Goal: Information Seeking & Learning: Learn about a topic

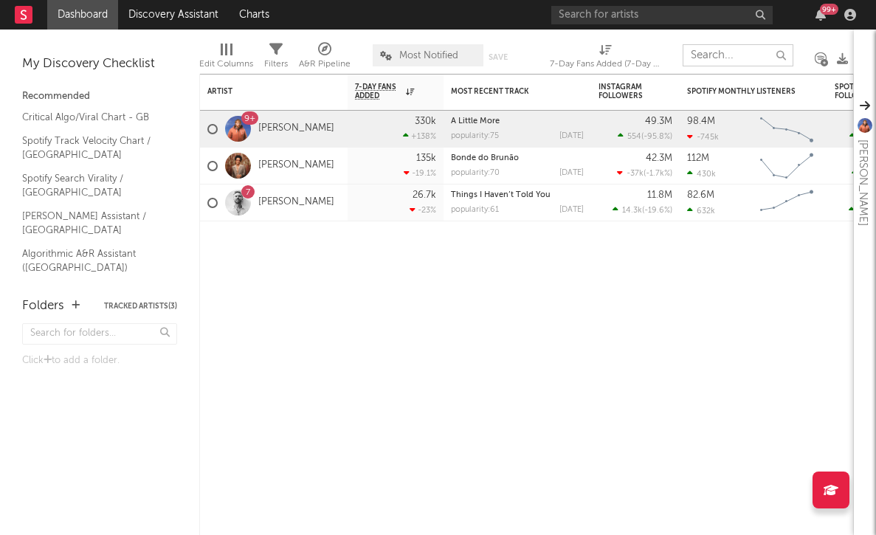
click at [713, 57] on input "text" at bounding box center [738, 55] width 111 height 22
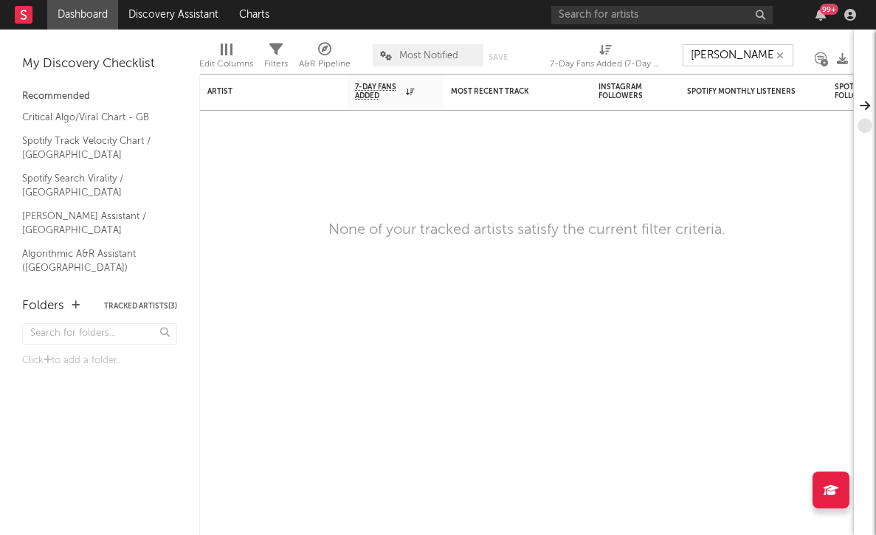
type input "[PERSON_NAME]"
click at [156, 14] on link "Discovery Assistant" at bounding box center [173, 15] width 111 height 30
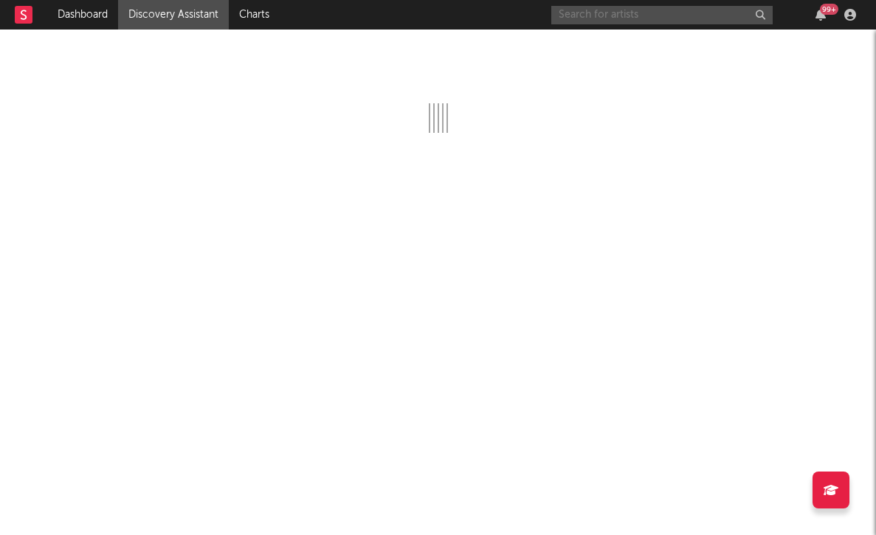
click at [611, 6] on input "text" at bounding box center [661, 15] width 221 height 18
type input "[PERSON_NAME]"
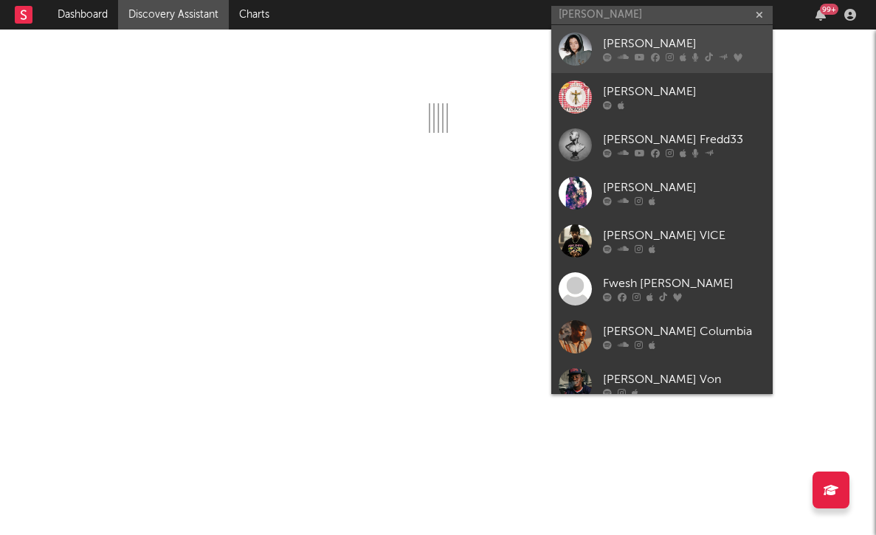
click at [626, 42] on div "[PERSON_NAME]" at bounding box center [684, 44] width 162 height 18
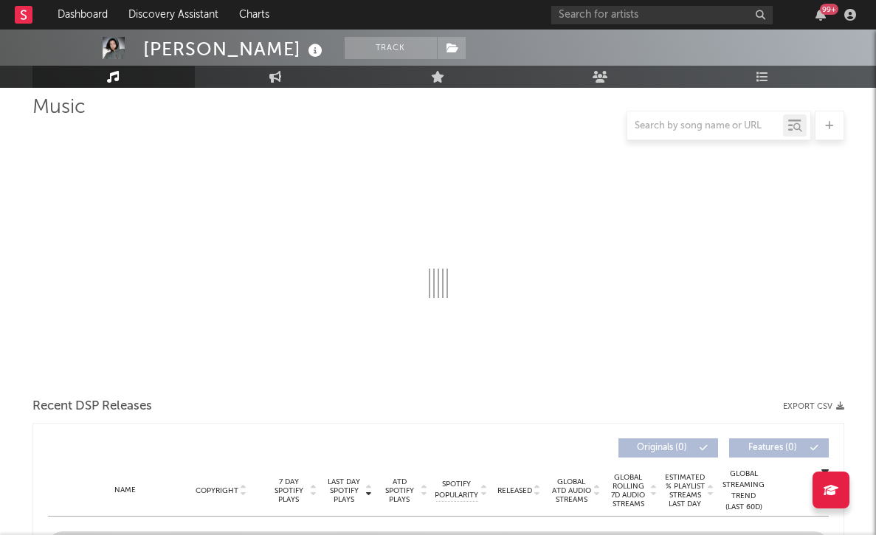
select select "6m"
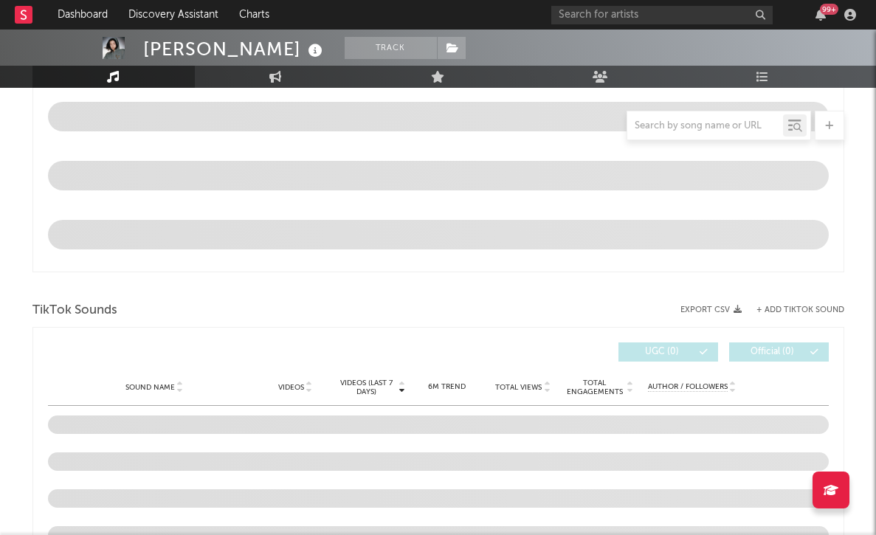
scroll to position [806, 0]
